Goal: Transaction & Acquisition: Obtain resource

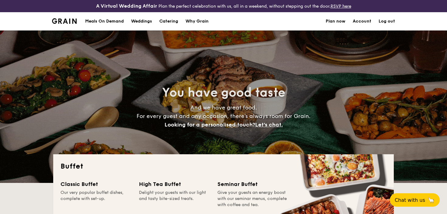
select select
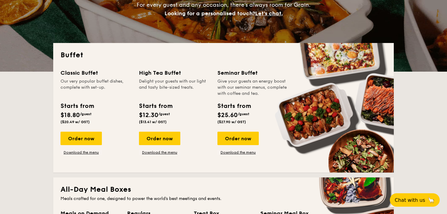
scroll to position [112, 0]
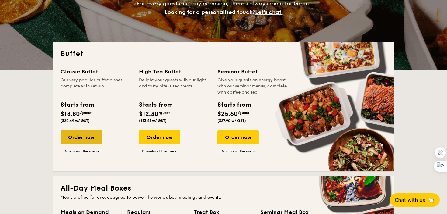
click at [88, 134] on div "Order now" at bounding box center [81, 136] width 41 height 13
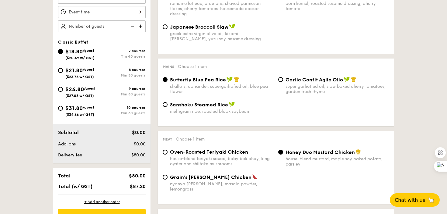
scroll to position [212, 0]
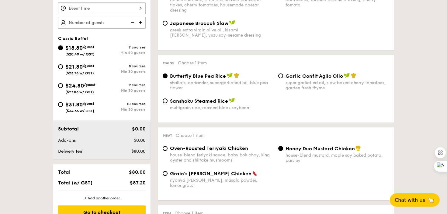
drag, startPoint x: 88, startPoint y: 69, endPoint x: 141, endPoint y: 73, distance: 53.7
click at [88, 70] on div "$21.80 /guest ($23.76 w/ GST)" at bounding box center [79, 68] width 29 height 13
click at [63, 69] on input "$21.80 /guest ($23.76 w/ GST) 8 courses Min 30 guests" at bounding box center [60, 66] width 5 height 5
radio input "true"
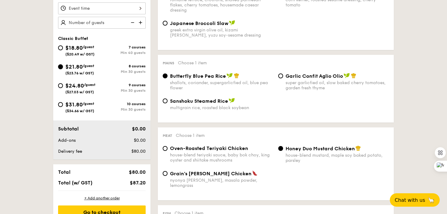
radio input "true"
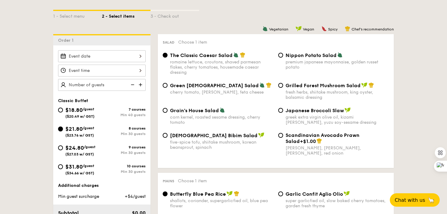
scroll to position [146, 0]
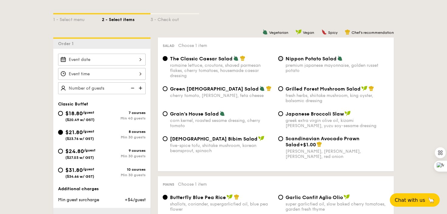
click at [281, 58] on input "Nippon Potato Salad premium japanese mayonnaise, golden russet potato" at bounding box center [280, 58] width 5 height 5
radio input "true"
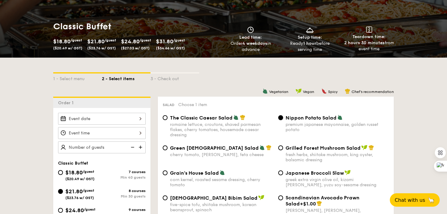
scroll to position [0, 0]
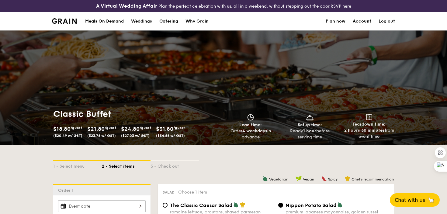
click at [167, 23] on div "Catering" at bounding box center [168, 21] width 19 height 18
select select
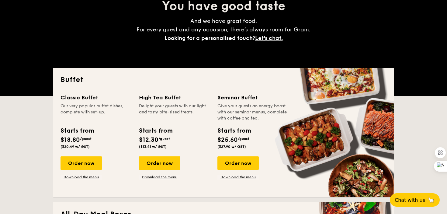
scroll to position [100, 0]
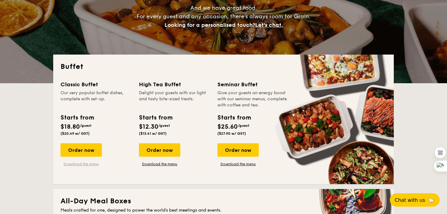
click at [88, 162] on link "Download the menu" at bounding box center [81, 163] width 41 height 5
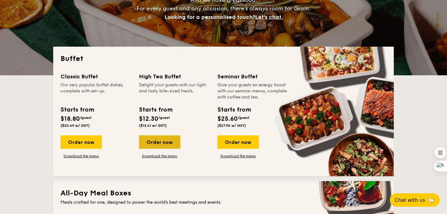
scroll to position [109, 0]
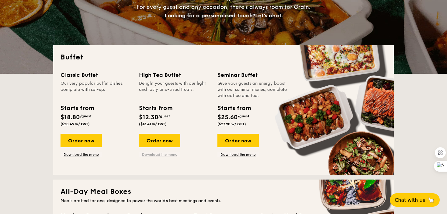
click at [158, 155] on link "Download the menu" at bounding box center [159, 154] width 41 height 5
